Goal: Task Accomplishment & Management: Manage account settings

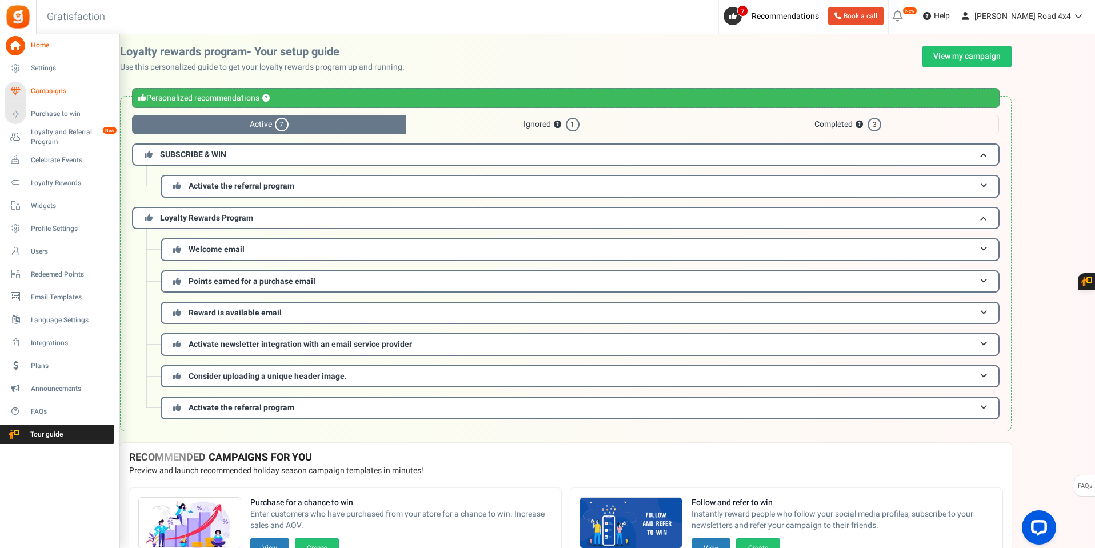
click at [39, 86] on span "Campaigns" at bounding box center [71, 91] width 80 height 10
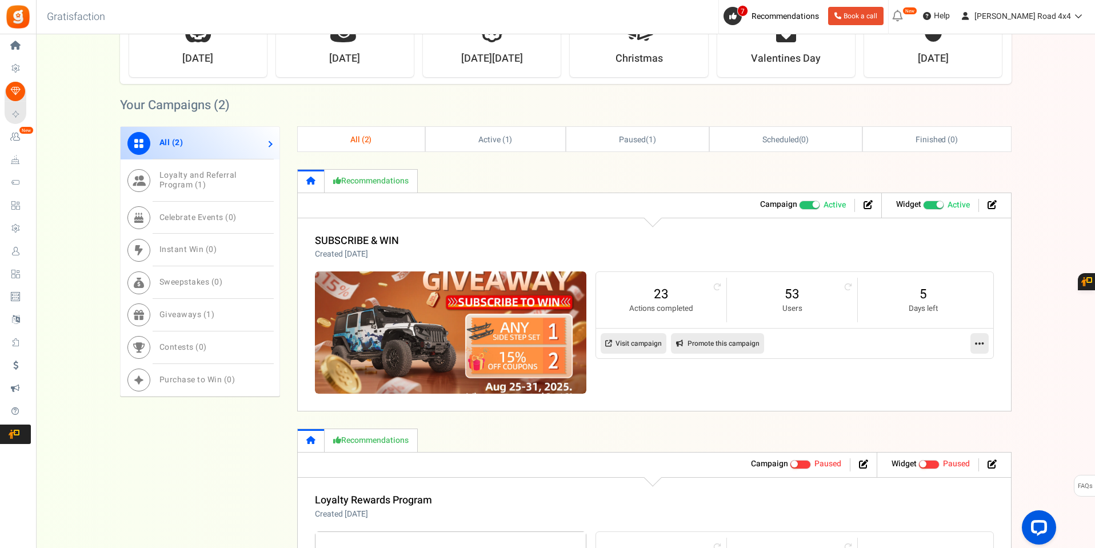
scroll to position [457, 0]
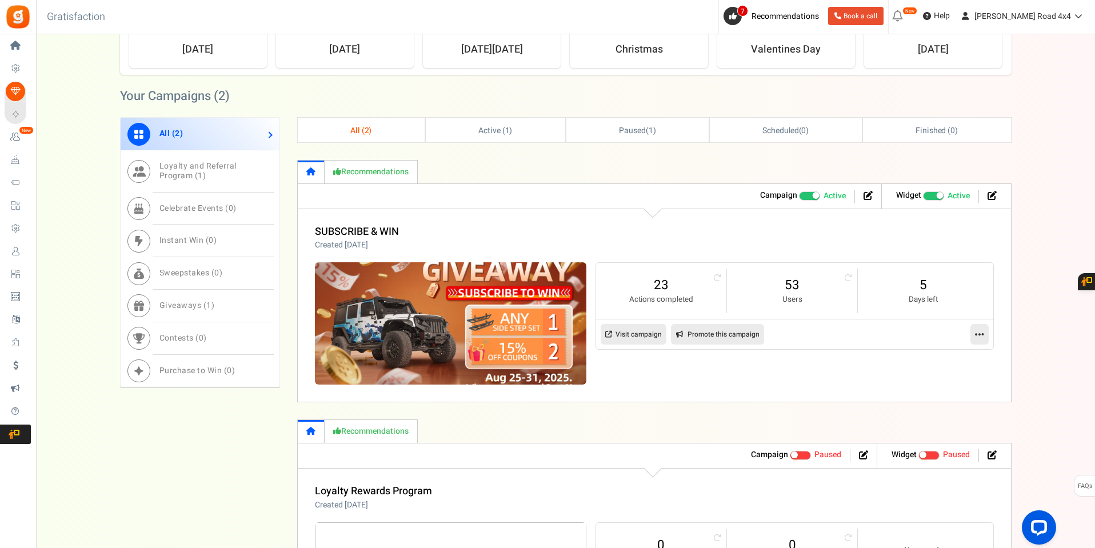
click at [983, 331] on icon at bounding box center [979, 334] width 9 height 10
click at [662, 283] on link "23" at bounding box center [660, 285] width 107 height 18
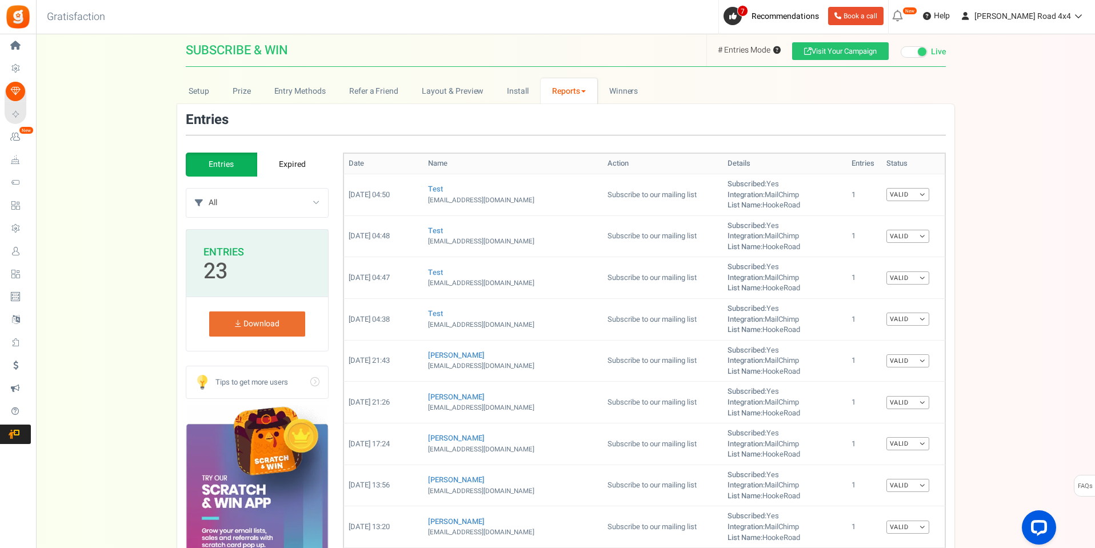
click at [565, 95] on link "Reports" at bounding box center [569, 91] width 57 height 26
click at [568, 134] on link "Users" at bounding box center [586, 133] width 91 height 17
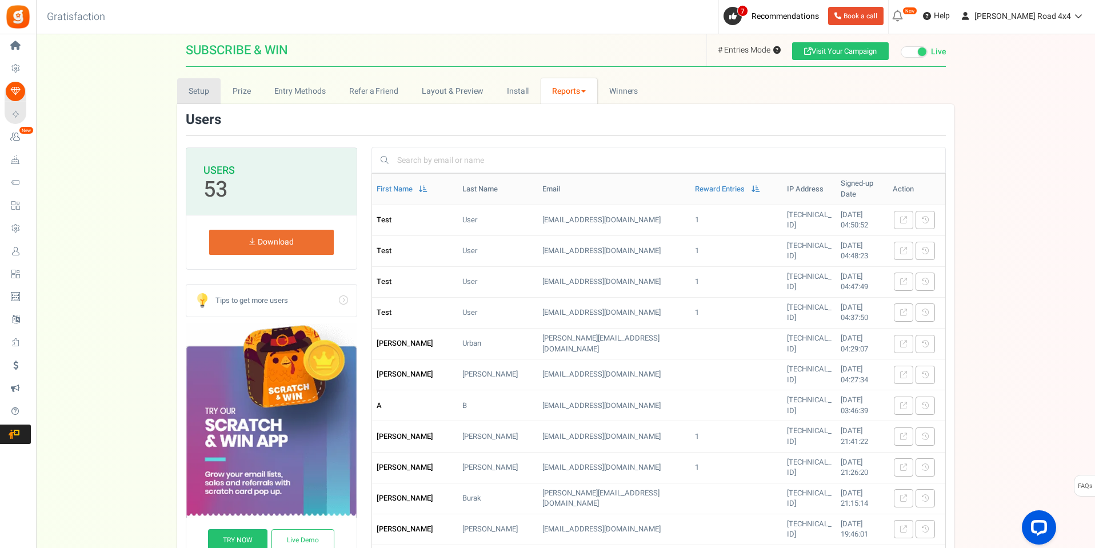
click at [207, 90] on link "Setup" at bounding box center [199, 91] width 44 height 26
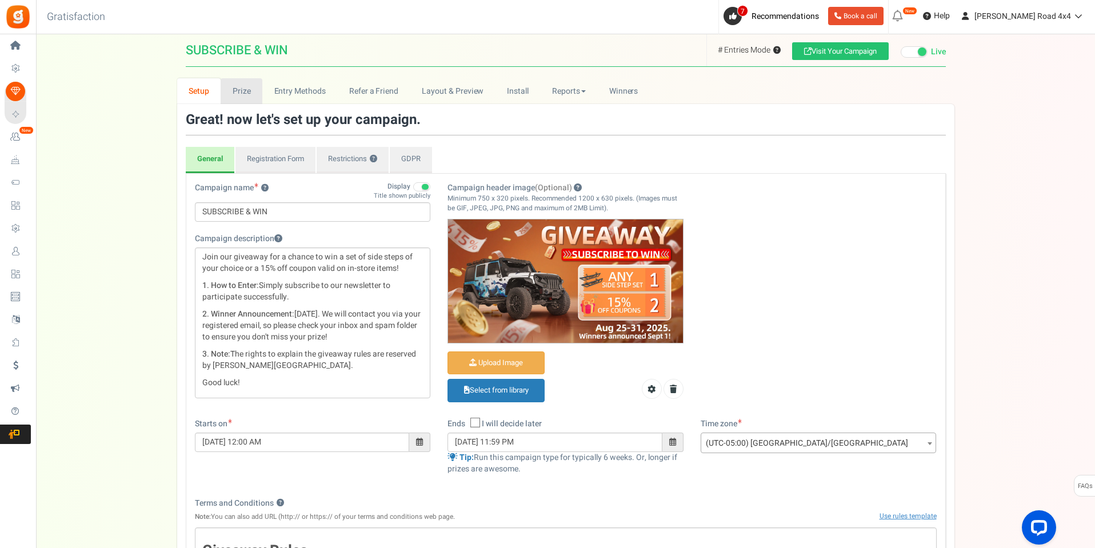
click at [250, 94] on link "Prize" at bounding box center [242, 91] width 42 height 26
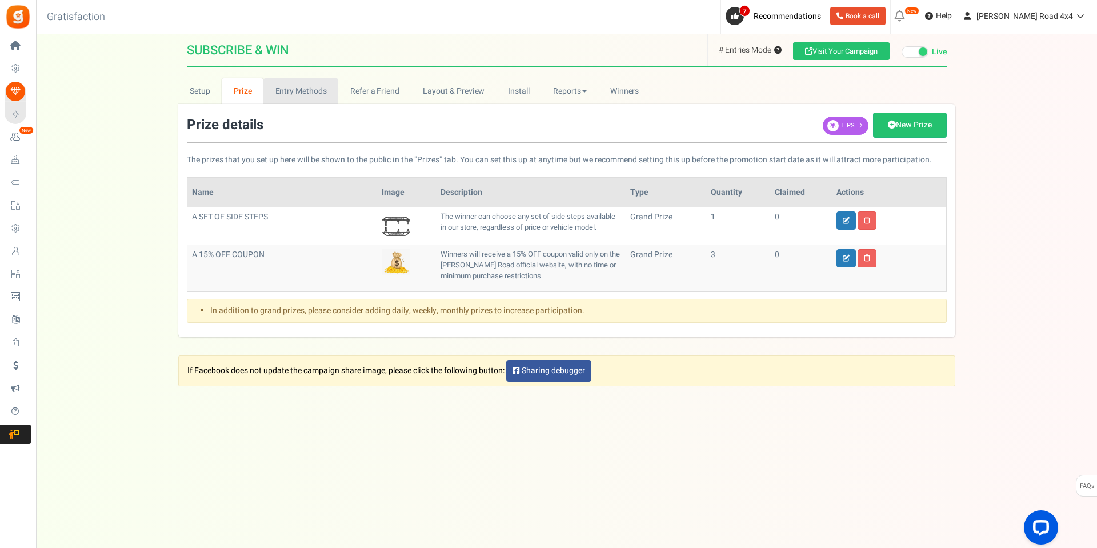
click at [297, 89] on link "Entry Methods" at bounding box center [300, 91] width 75 height 26
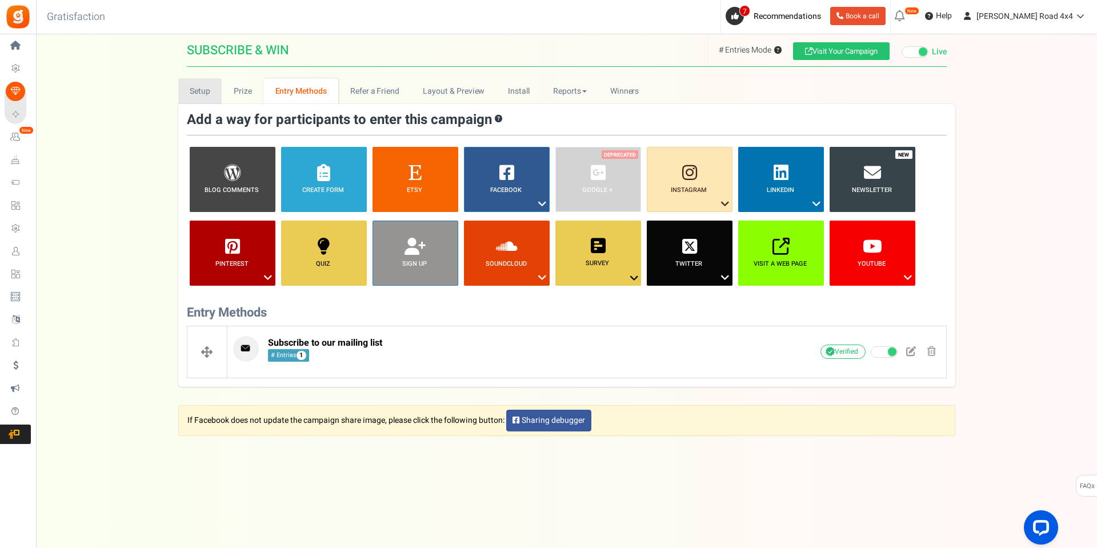
click at [202, 91] on link "Setup" at bounding box center [200, 91] width 44 height 26
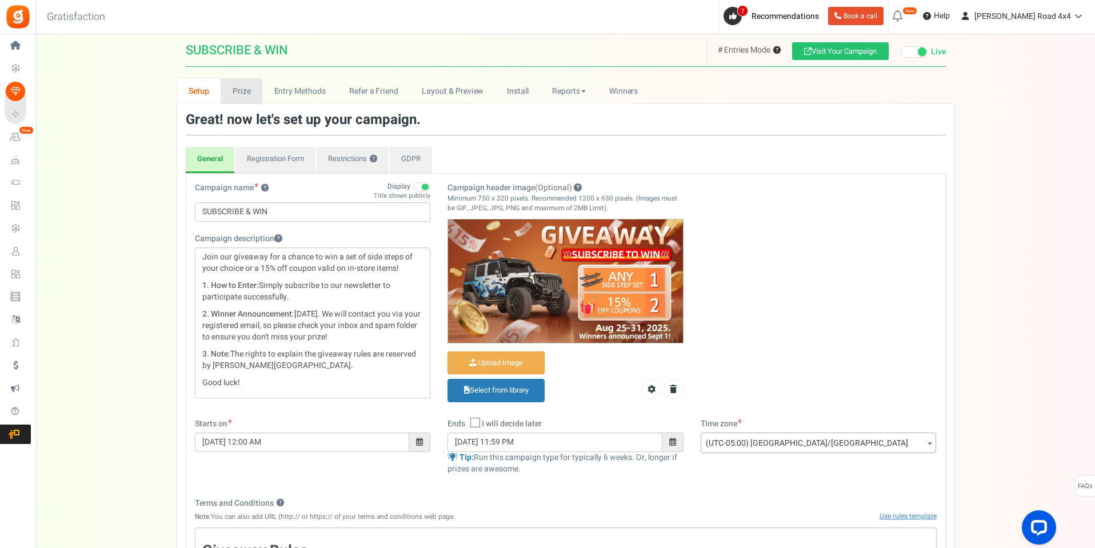
click at [247, 98] on link "Prize" at bounding box center [242, 91] width 42 height 26
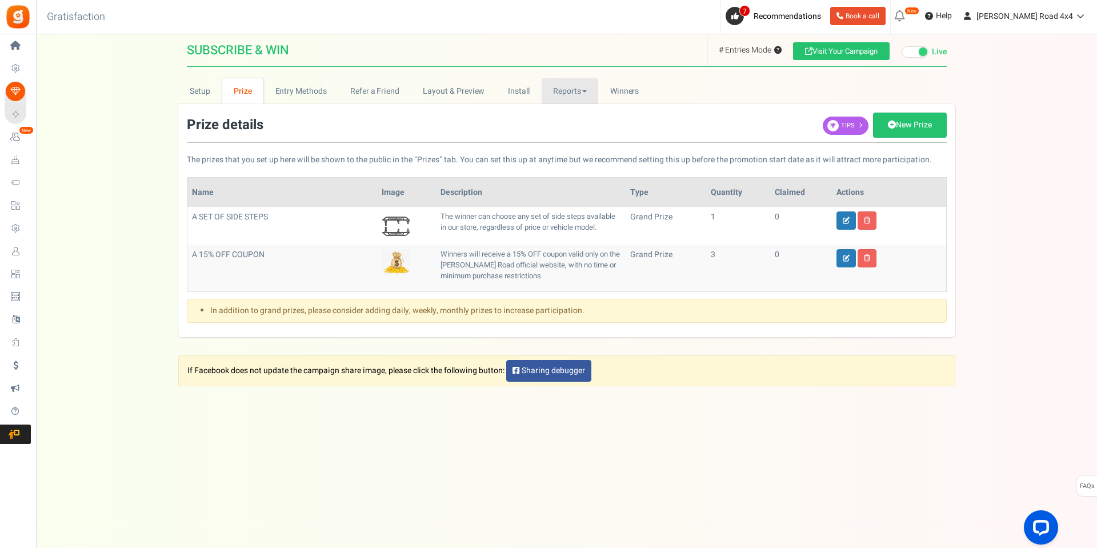
click at [570, 97] on link "Reports" at bounding box center [570, 91] width 57 height 26
click at [567, 131] on link "Users" at bounding box center [587, 133] width 91 height 17
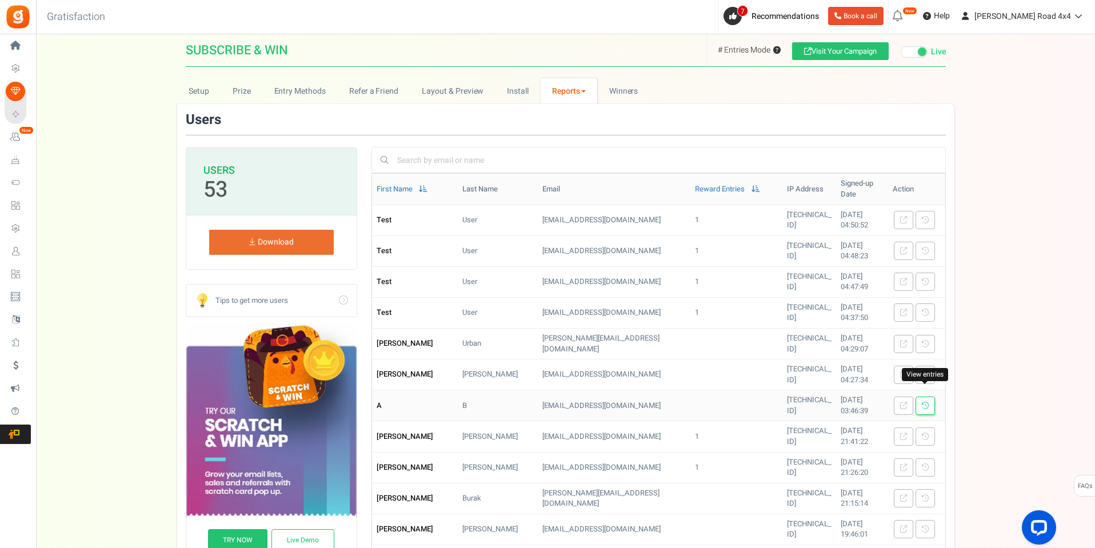
click at [922, 402] on icon at bounding box center [925, 405] width 7 height 7
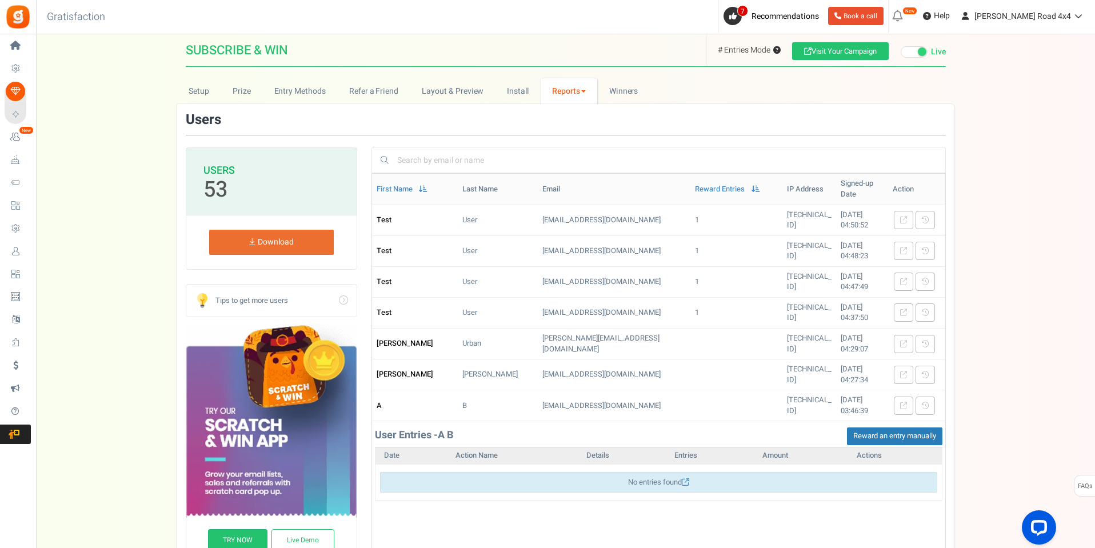
click at [573, 90] on link "Reports" at bounding box center [569, 91] width 57 height 26
click at [569, 147] on link "Entries" at bounding box center [586, 149] width 91 height 17
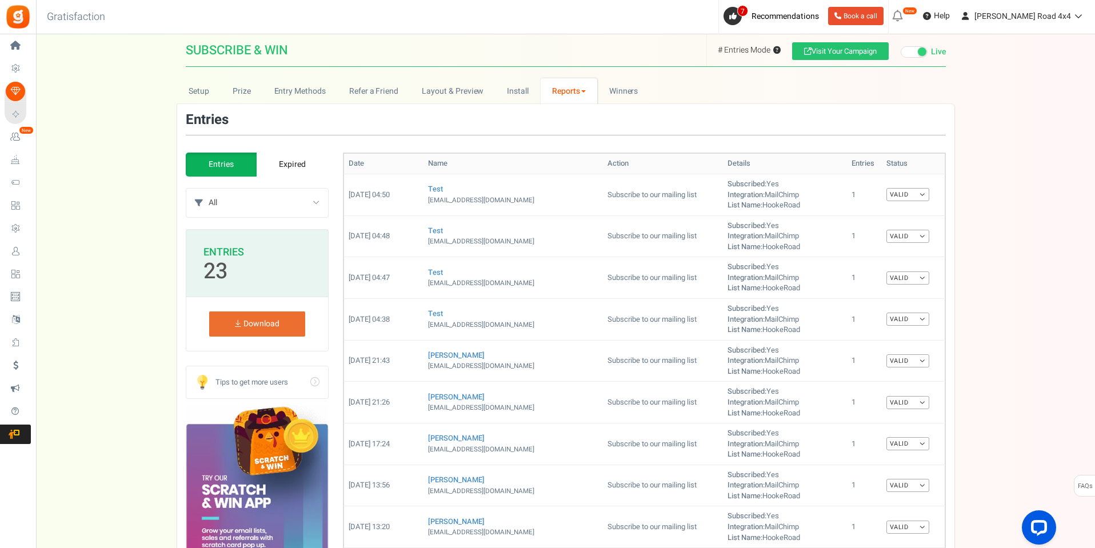
click at [299, 156] on link "Expired" at bounding box center [292, 165] width 71 height 24
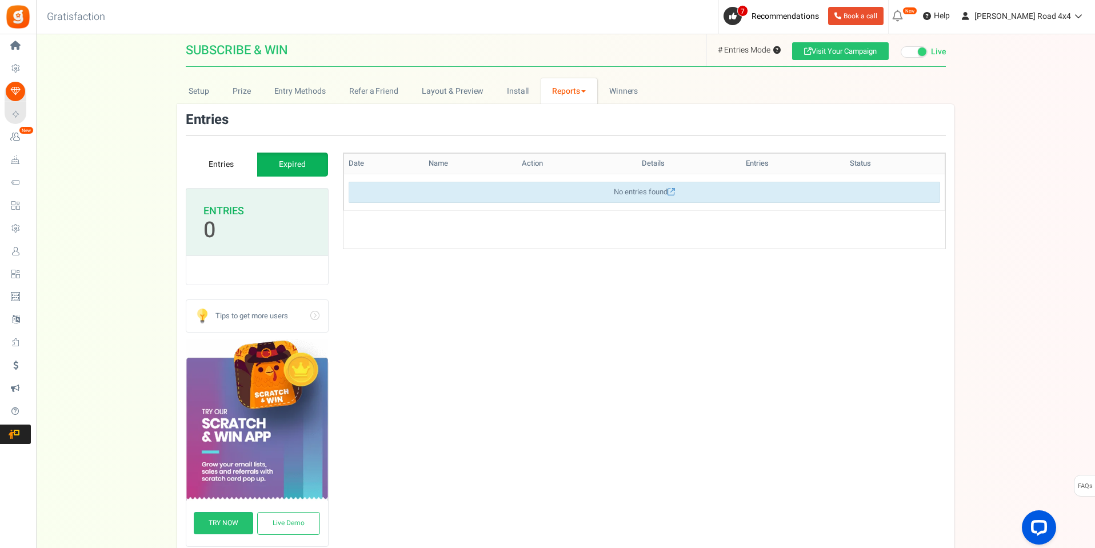
click at [227, 162] on link "Entries" at bounding box center [221, 165] width 71 height 24
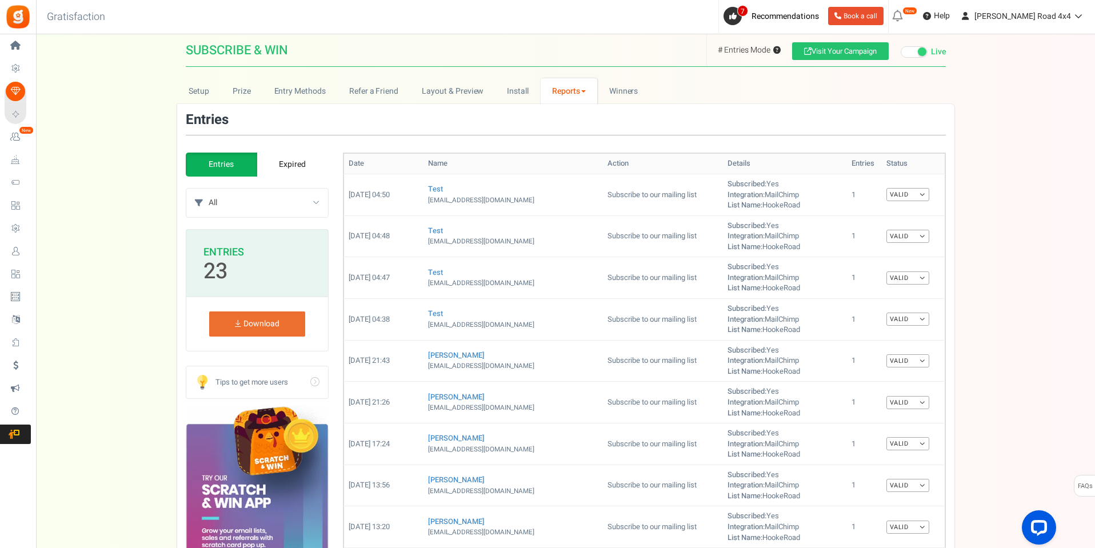
click at [571, 89] on link "Reports" at bounding box center [569, 91] width 57 height 26
click at [573, 133] on link "Users" at bounding box center [586, 133] width 91 height 17
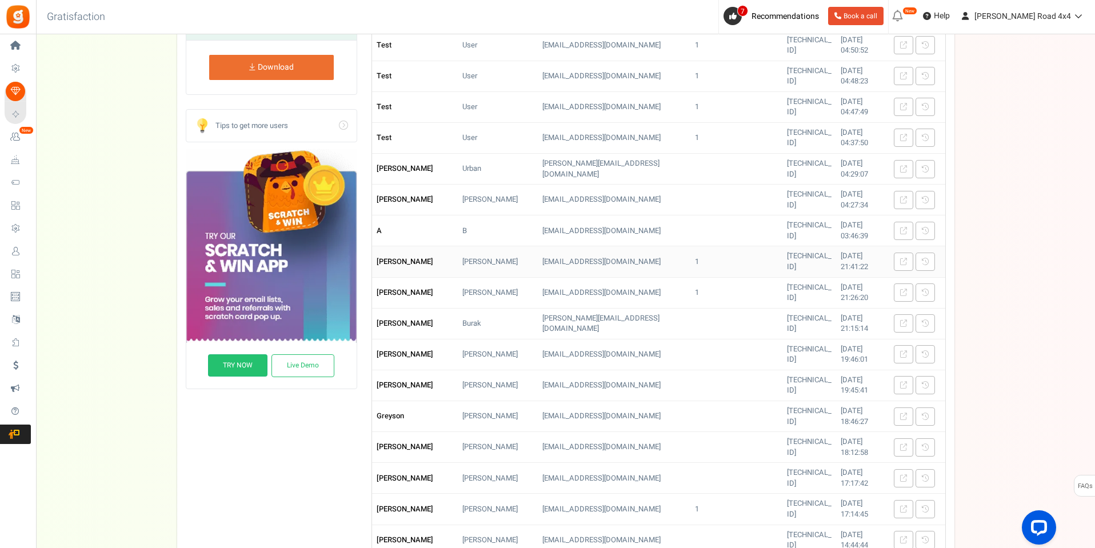
scroll to position [114, 0]
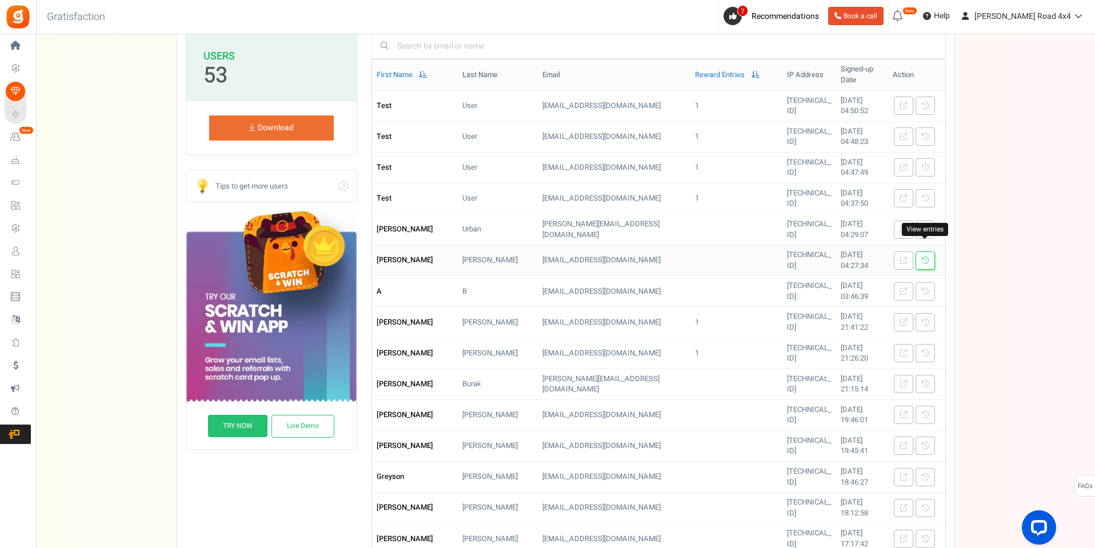
click at [922, 257] on icon at bounding box center [925, 260] width 7 height 7
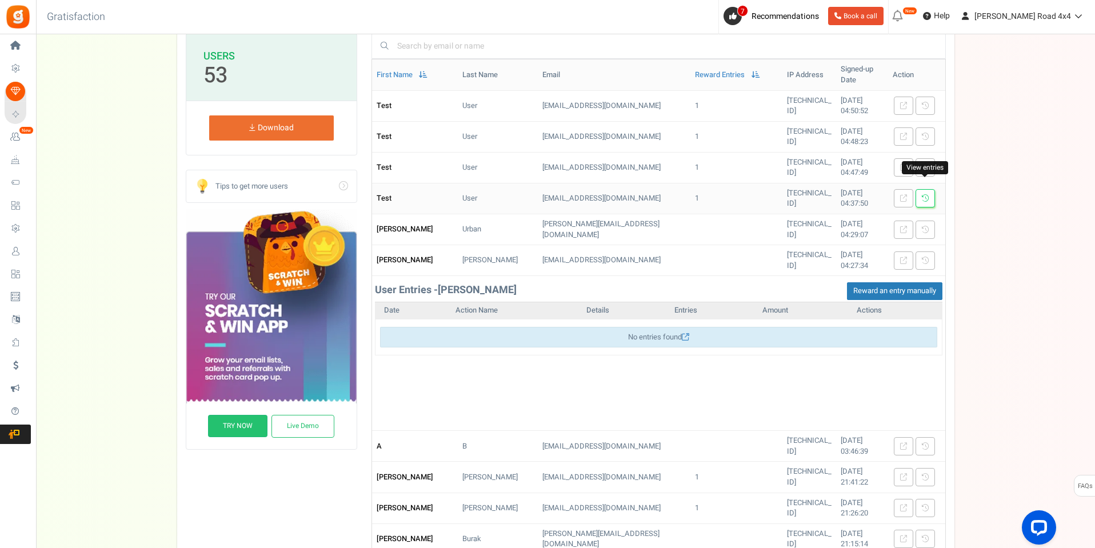
click at [925, 195] on icon at bounding box center [925, 198] width 7 height 7
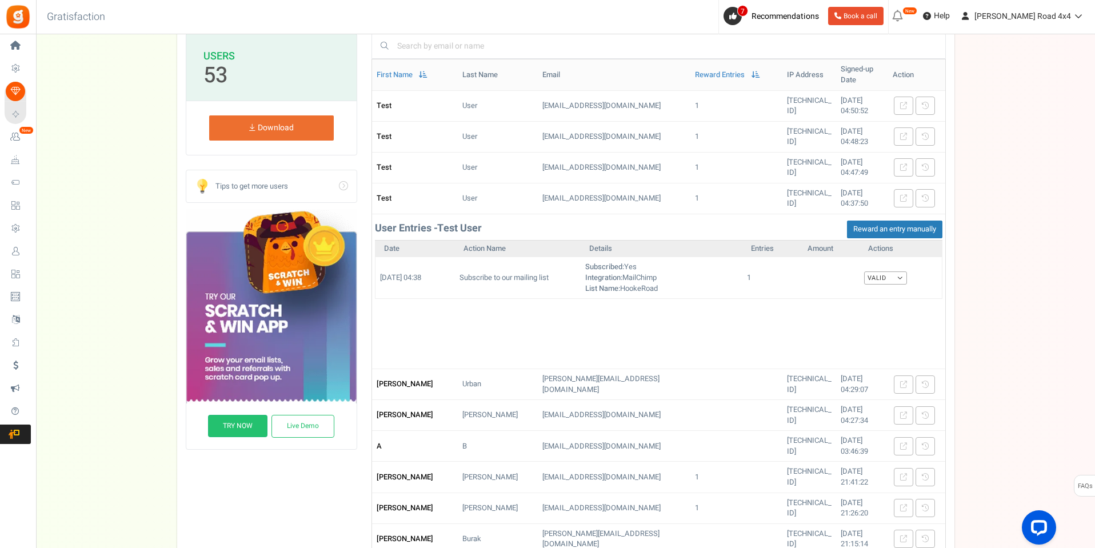
scroll to position [0, 0]
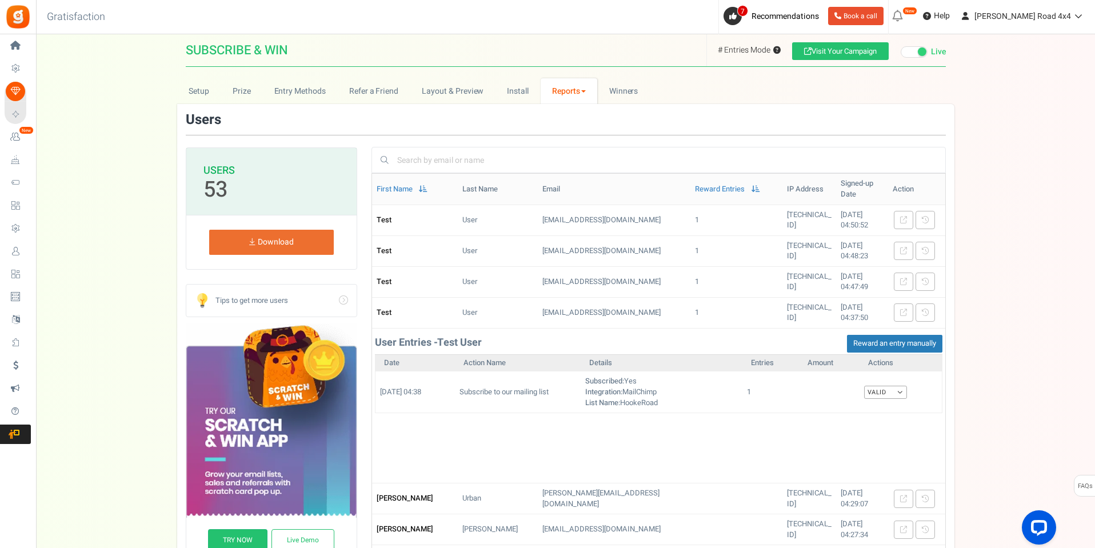
click at [571, 86] on link "Reports" at bounding box center [569, 91] width 57 height 26
click at [570, 131] on link "Users" at bounding box center [586, 133] width 91 height 17
